Goal: Book appointment/travel/reservation

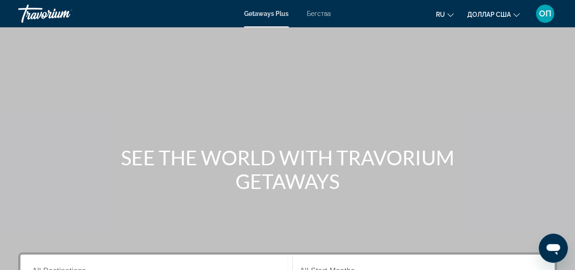
click at [311, 14] on font "Бегства" at bounding box center [319, 13] width 24 height 7
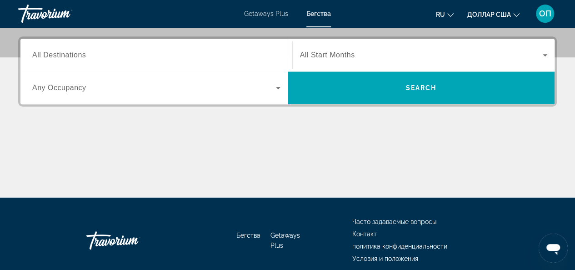
scroll to position [216, 0]
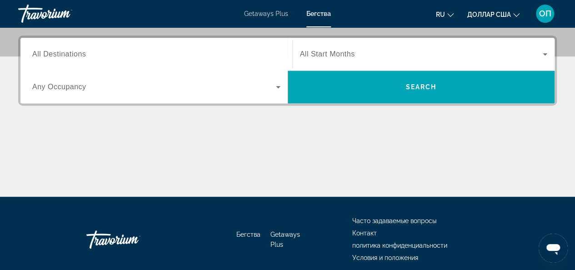
click at [61, 54] on span "All Destinations" at bounding box center [59, 54] width 54 height 8
click at [61, 54] on input "Destination All Destinations" at bounding box center [156, 54] width 248 height 11
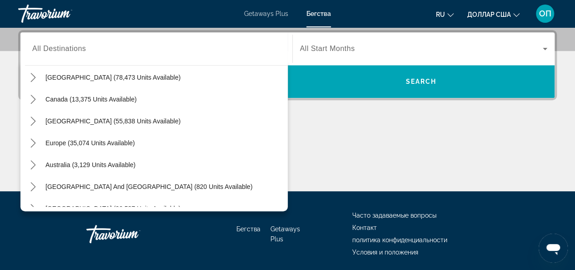
scroll to position [65, 0]
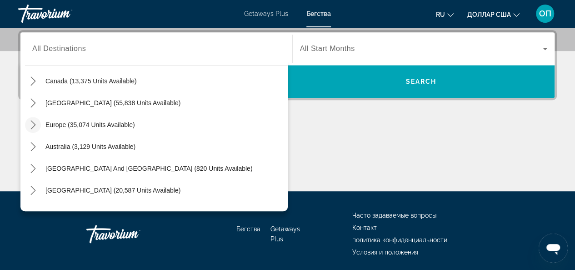
click at [32, 123] on icon "Toggle Europe (35,074 units available) submenu" at bounding box center [33, 124] width 9 height 9
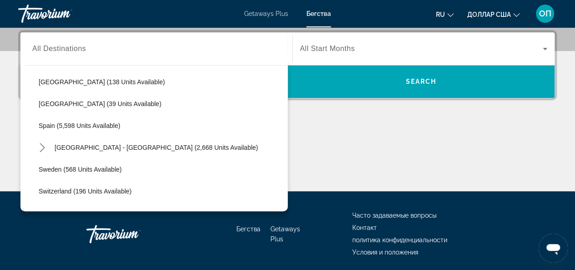
scroll to position [439, 0]
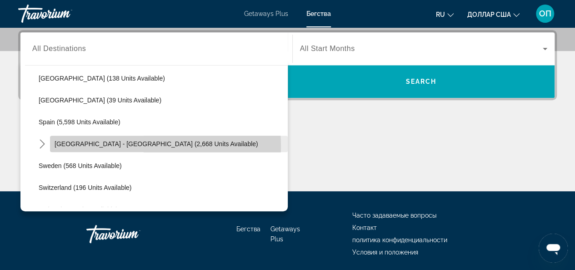
click at [96, 146] on span "[GEOGRAPHIC_DATA] - [GEOGRAPHIC_DATA] (2,668 units available)" at bounding box center [157, 143] width 204 height 7
type input "**********"
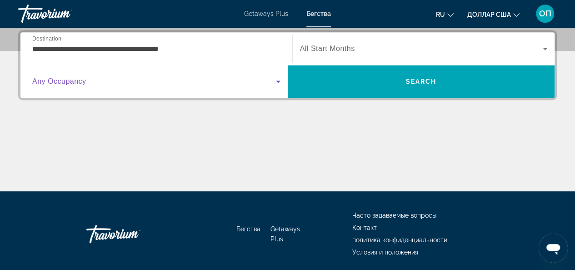
click at [275, 81] on icon "Search widget" at bounding box center [278, 81] width 11 height 11
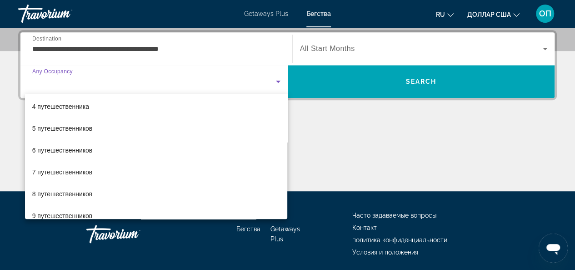
scroll to position [66, 0]
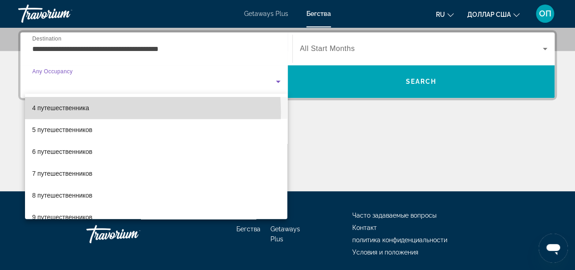
click at [71, 112] on span "4 путешественника" at bounding box center [60, 107] width 57 height 11
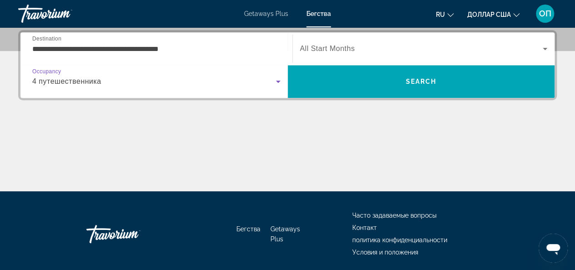
click at [274, 84] on icon "Search widget" at bounding box center [278, 81] width 11 height 11
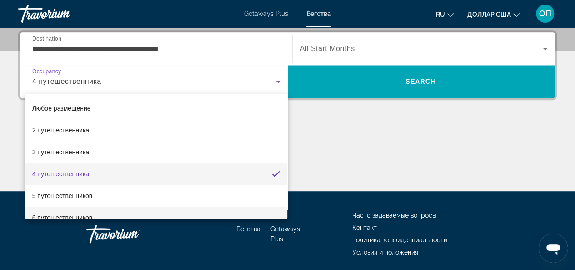
click at [82, 215] on font "6 путешественников" at bounding box center [62, 217] width 60 height 7
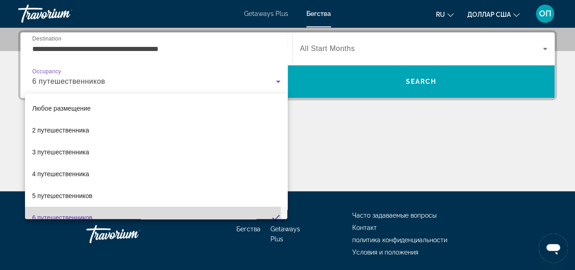
scroll to position [0, 0]
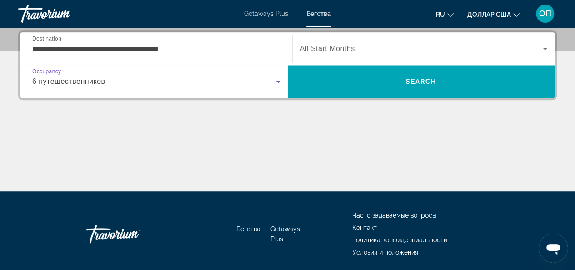
click at [543, 46] on icon "Search widget" at bounding box center [545, 48] width 11 height 11
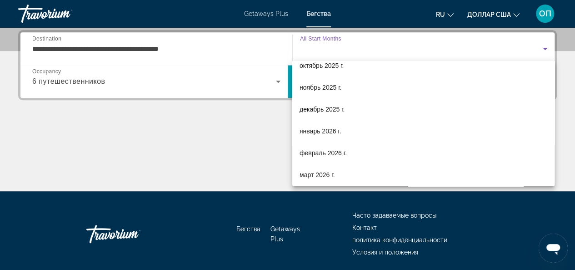
scroll to position [38, 0]
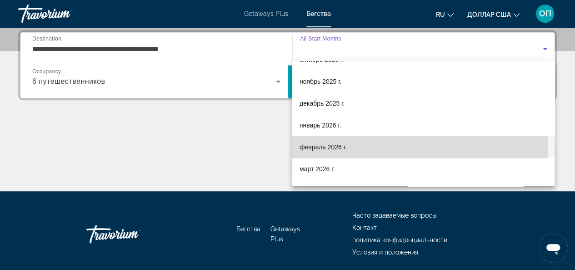
click at [347, 152] on mat-option "февраль 2026 г." at bounding box center [423, 147] width 262 height 22
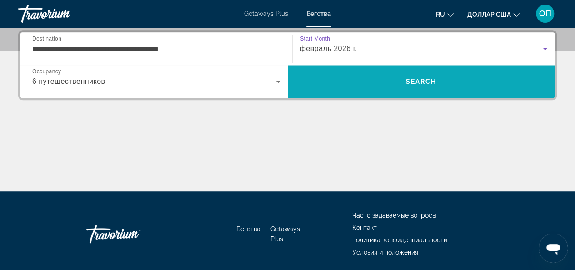
click at [396, 91] on span "Search" at bounding box center [421, 81] width 267 height 22
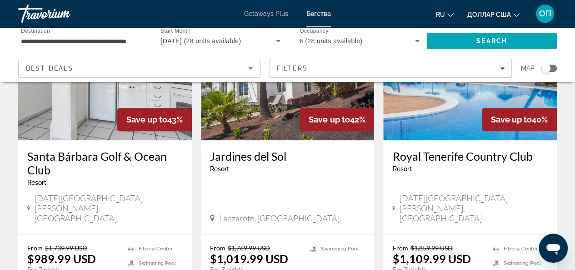
scroll to position [426, 0]
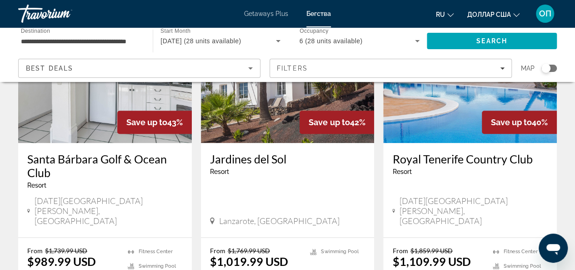
click at [241, 42] on span "[DATE] (28 units available)" at bounding box center [201, 40] width 80 height 7
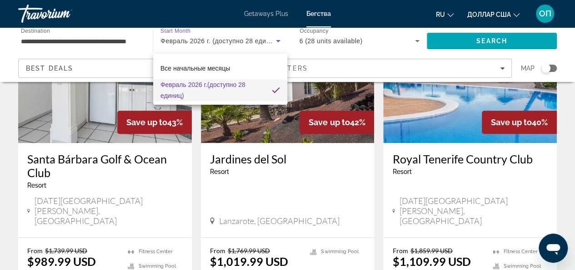
click at [276, 43] on div at bounding box center [287, 135] width 575 height 270
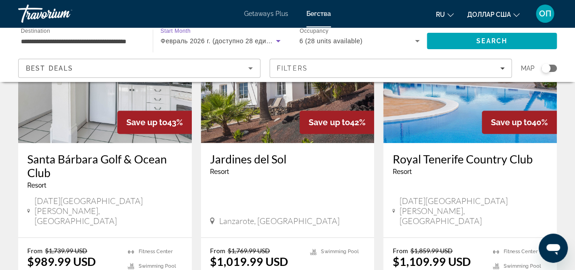
click at [276, 43] on icon "Search widget" at bounding box center [278, 40] width 11 height 11
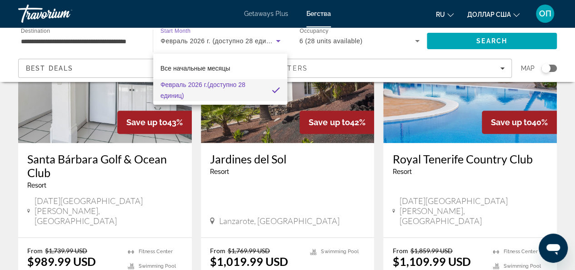
click at [276, 43] on div at bounding box center [287, 135] width 575 height 270
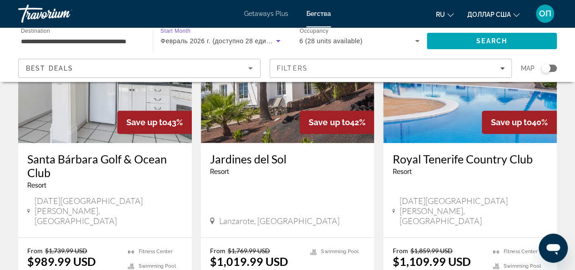
click at [277, 44] on icon "Search widget" at bounding box center [278, 40] width 11 height 11
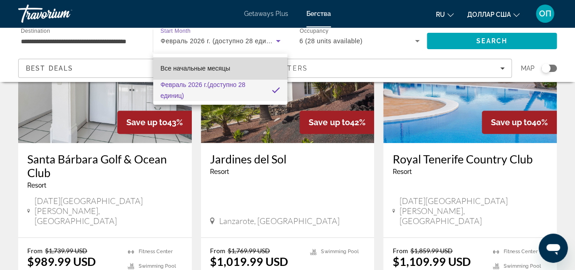
click at [196, 70] on font "Все начальные месяцы" at bounding box center [196, 68] width 70 height 7
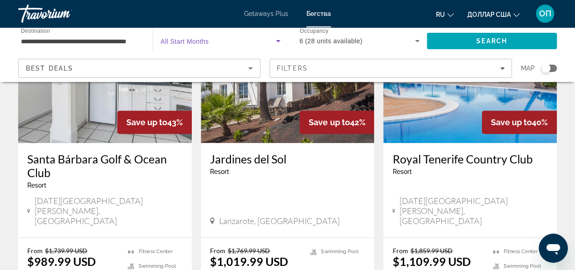
click at [276, 42] on icon "Search widget" at bounding box center [278, 40] width 11 height 11
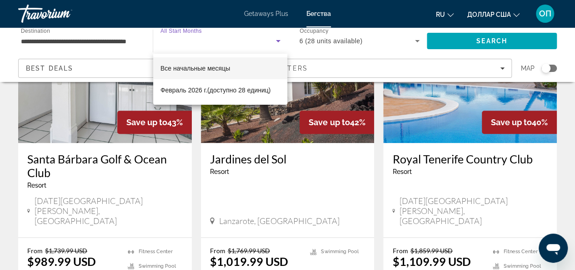
click at [222, 70] on font "Все начальные месяцы" at bounding box center [196, 68] width 70 height 7
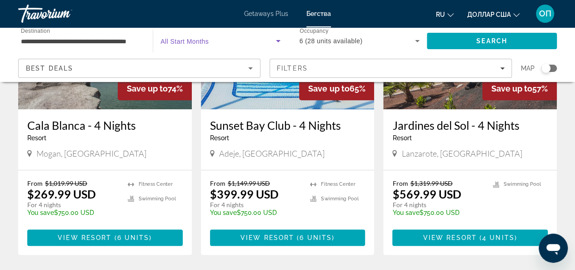
scroll to position [148, 0]
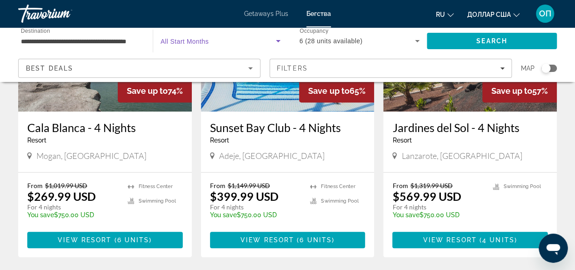
click at [266, 37] on span "Search widget" at bounding box center [218, 40] width 115 height 11
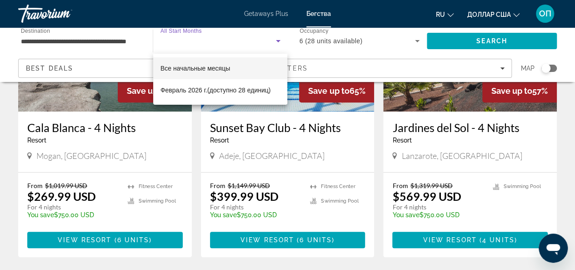
click at [197, 182] on div at bounding box center [287, 135] width 575 height 270
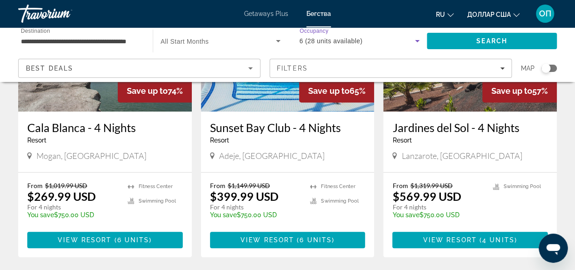
click at [416, 37] on icon "Search widget" at bounding box center [417, 40] width 11 height 11
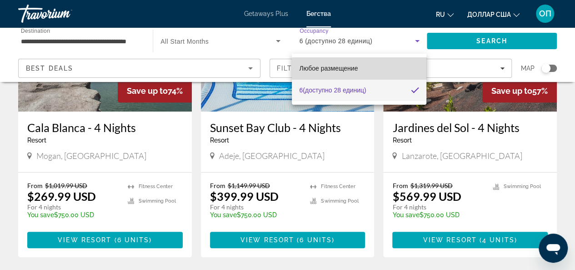
click at [362, 72] on mat-option "Любое размещение" at bounding box center [359, 68] width 135 height 22
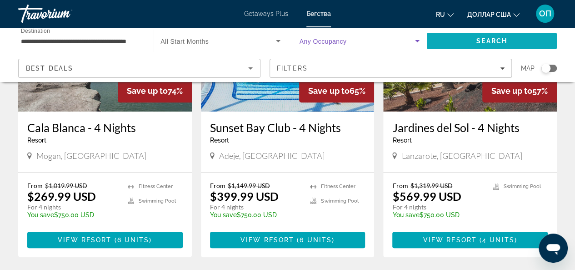
click at [497, 39] on span "Search" at bounding box center [492, 40] width 31 height 7
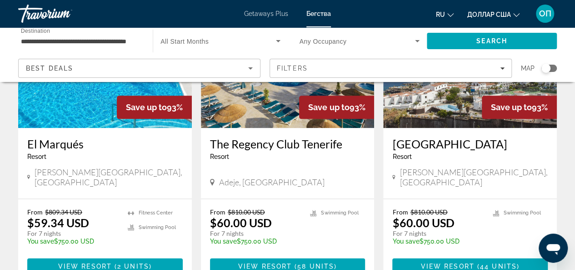
scroll to position [476, 0]
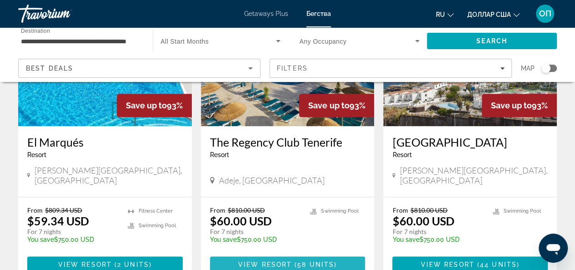
click at [315, 261] on span "58 units" at bounding box center [315, 264] width 37 height 7
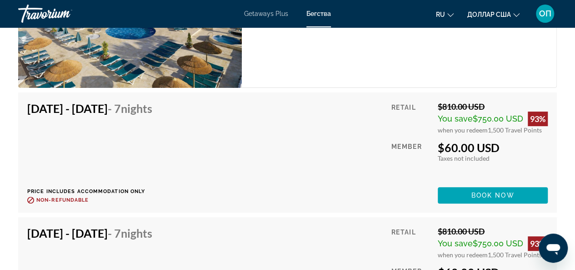
scroll to position [1861, 0]
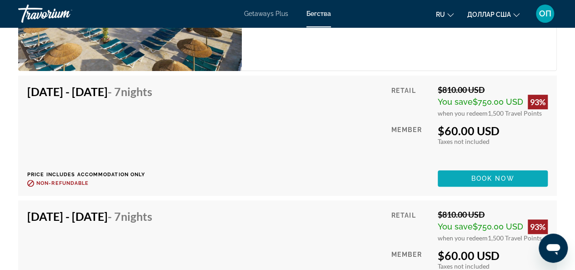
click at [484, 175] on span "Book now" at bounding box center [493, 178] width 43 height 7
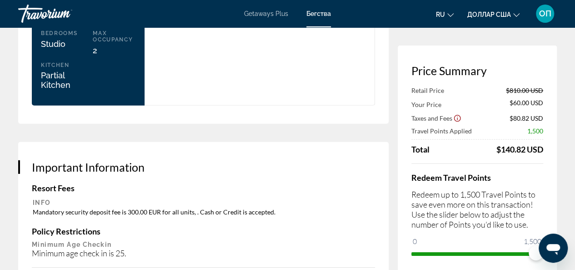
scroll to position [337, 0]
